Goal: Information Seeking & Learning: Check status

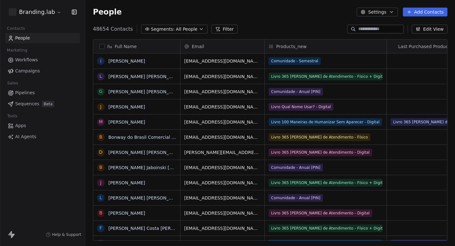
scroll to position [217, 370]
click at [46, 67] on link "Campaigns" at bounding box center [42, 71] width 75 height 10
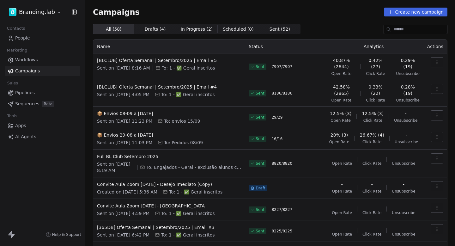
click at [438, 65] on button "button" at bounding box center [437, 62] width 13 height 10
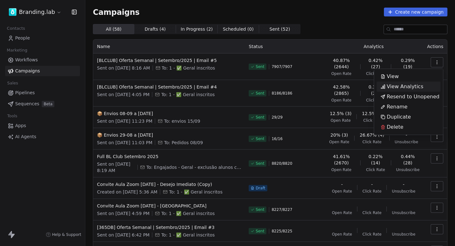
click at [396, 88] on span "View Analytics" at bounding box center [405, 87] width 37 height 8
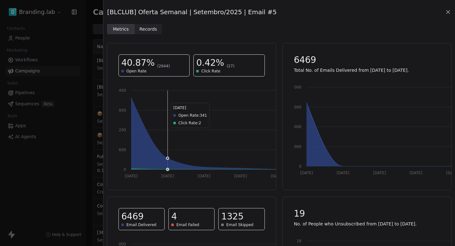
scroll to position [102, 0]
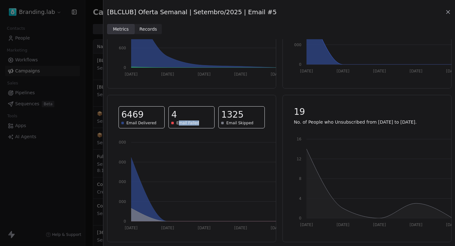
drag, startPoint x: 178, startPoint y: 123, endPoint x: 207, endPoint y: 123, distance: 29.4
click at [207, 123] on div "Email Failed" at bounding box center [191, 122] width 40 height 5
click at [450, 13] on icon at bounding box center [448, 12] width 6 height 6
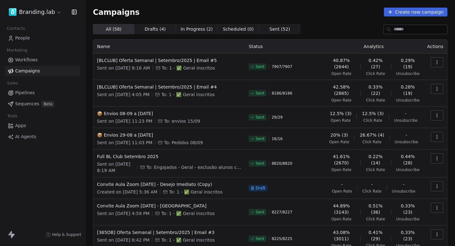
click at [433, 59] on button "button" at bounding box center [437, 62] width 13 height 10
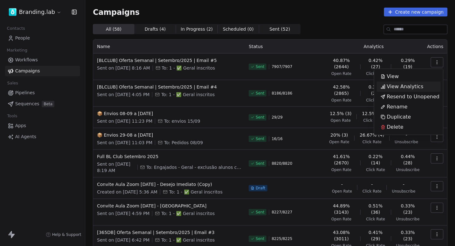
click at [398, 88] on span "View Analytics" at bounding box center [405, 87] width 37 height 8
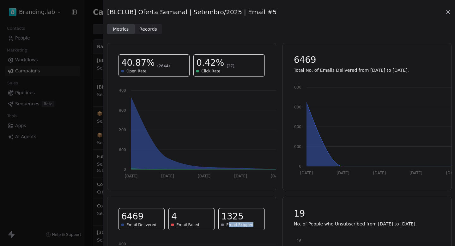
drag, startPoint x: 228, startPoint y: 225, endPoint x: 263, endPoint y: 225, distance: 35.4
click at [263, 225] on div "1325 Email Skipped" at bounding box center [241, 219] width 46 height 22
click at [149, 29] on span "Records" at bounding box center [148, 29] width 18 height 7
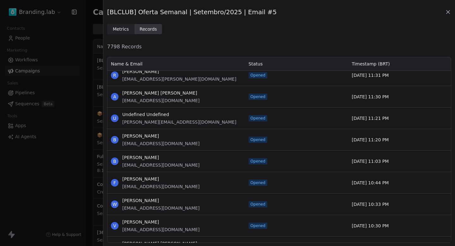
scroll to position [5142, 0]
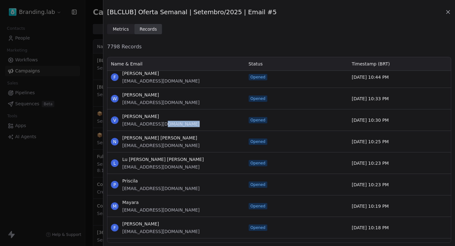
drag, startPoint x: 158, startPoint y: 125, endPoint x: 191, endPoint y: 125, distance: 32.9
click at [191, 125] on div "V [PERSON_NAME] [EMAIL_ADDRESS][DOMAIN_NAME]" at bounding box center [176, 119] width 138 height 21
click at [449, 12] on icon at bounding box center [448, 12] width 6 height 6
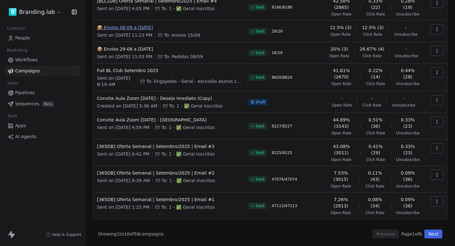
scroll to position [0, 0]
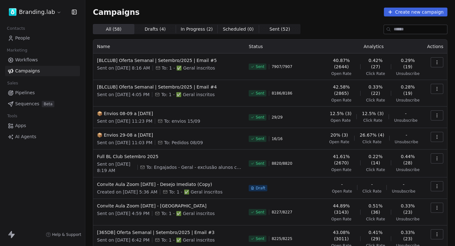
click at [149, 16] on div "Campaigns Create new campaign All ( 58 ) All ( 58 ) Drafts ( 4 ) Drafts ( 4 ) I…" at bounding box center [270, 166] width 355 height 317
click at [44, 40] on link "People" at bounding box center [42, 38] width 75 height 10
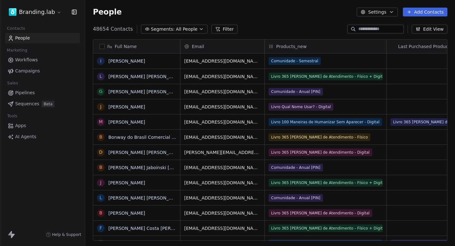
scroll to position [217, 370]
click at [190, 24] on div "People Settings Add Contacts" at bounding box center [270, 12] width 370 height 24
click at [188, 28] on span "All People" at bounding box center [186, 29] width 21 height 7
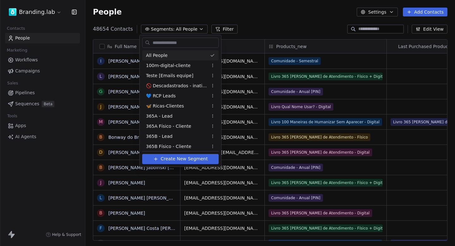
click at [213, 6] on html "Branding.lab Contacts People Marketing Workflows Campaigns Sales Pipelines Sequ…" at bounding box center [227, 123] width 455 height 246
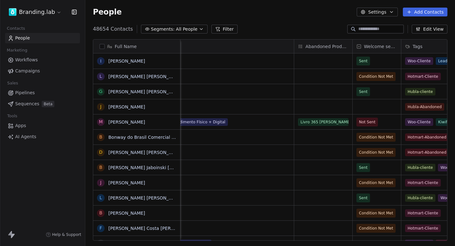
scroll to position [0, 281]
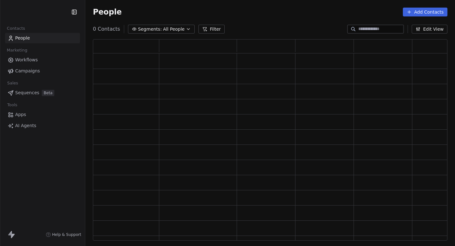
scroll to position [201, 355]
